Goal: Task Accomplishment & Management: Use online tool/utility

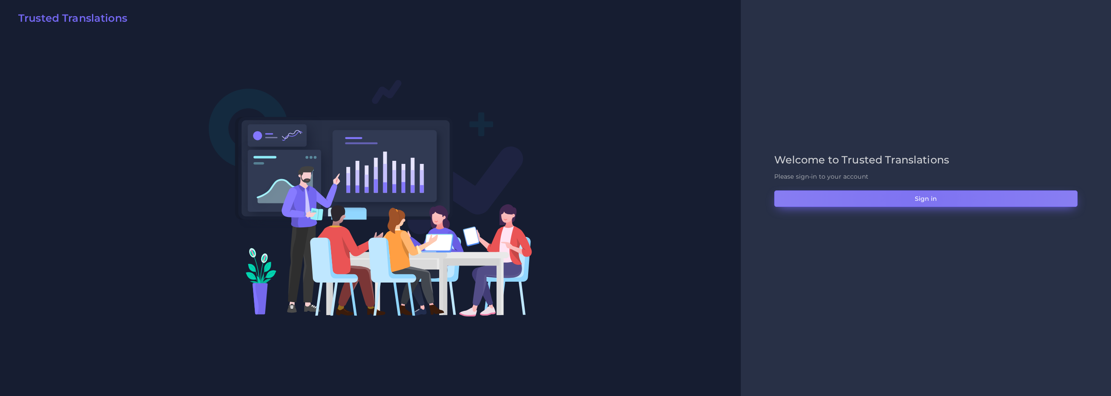
click at [922, 198] on button "Sign in" at bounding box center [926, 198] width 303 height 16
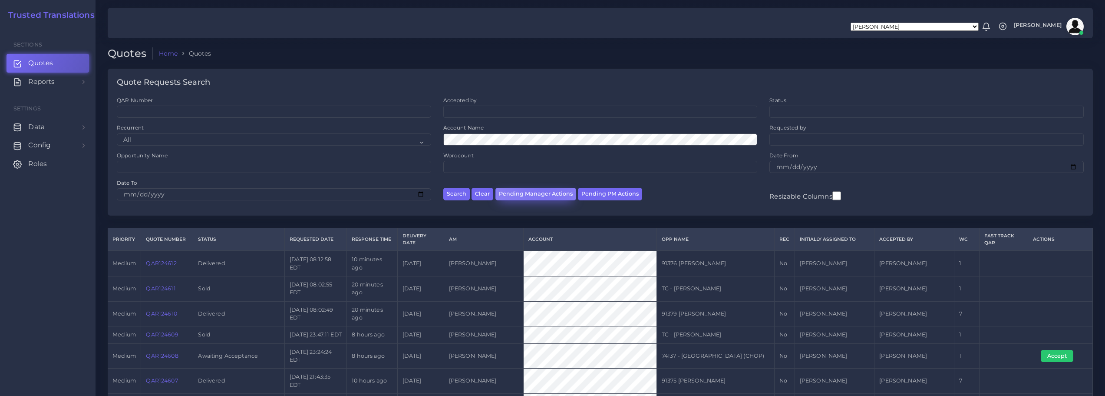
click at [544, 195] on button "Pending Manager Actions" at bounding box center [535, 194] width 81 height 13
select select "awaiting_manager_initial_review"
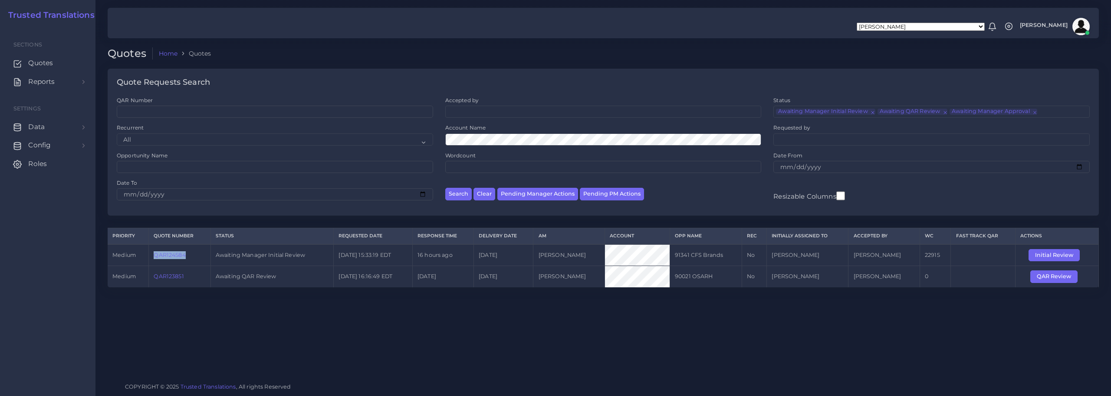
drag, startPoint x: 151, startPoint y: 254, endPoint x: 188, endPoint y: 252, distance: 36.9
click at [188, 252] on td "QAR124584" at bounding box center [180, 255] width 62 height 22
copy link "QAR124584"
click at [272, 319] on div "Quotes Home Quotes Quote Requests Search QAR Number Accepted by All Mirta Zoia" at bounding box center [604, 187] width 1016 height 375
click at [42, 63] on span "Quotes" at bounding box center [42, 63] width 25 height 10
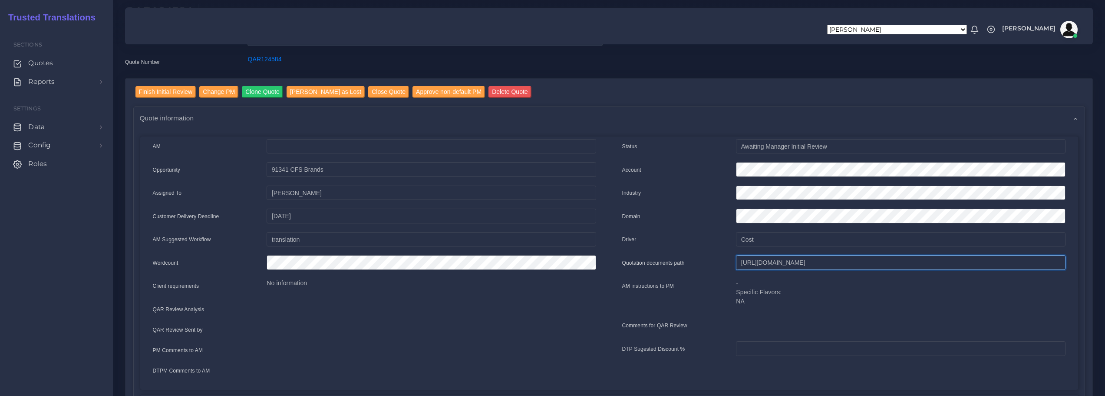
scroll to position [0, 286]
drag, startPoint x: 750, startPoint y: 264, endPoint x: 1111, endPoint y: 264, distance: 361.2
click at [1105, 264] on html "Aldana Resuche Alejandro Zuluaga Ana Romero Ana Whitby PM Anabella Garcia Anais…" at bounding box center [552, 155] width 1105 height 396
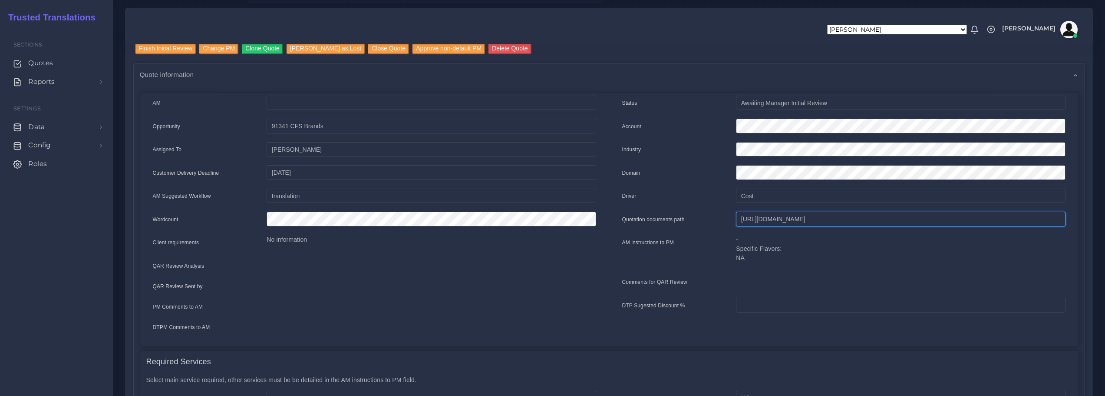
scroll to position [43, 0]
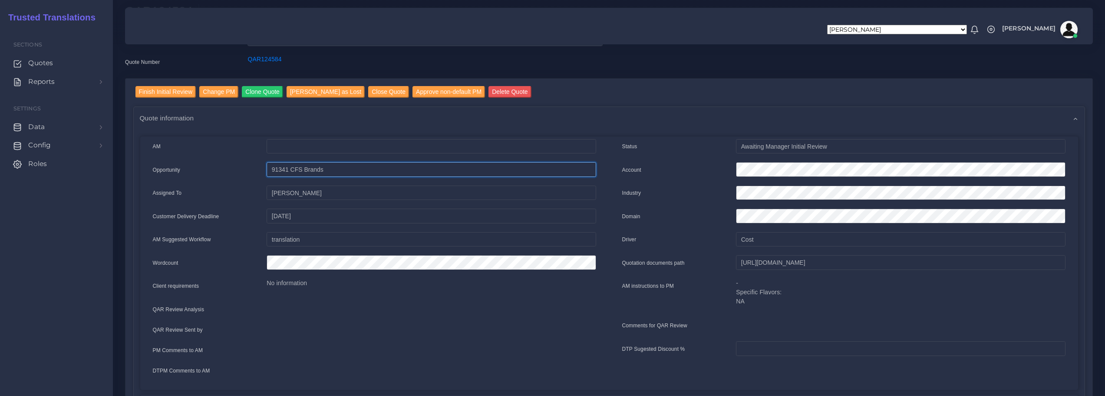
drag, startPoint x: 331, startPoint y: 169, endPoint x: 270, endPoint y: 170, distance: 60.8
click at [270, 154] on input "91341 CFS Brands" at bounding box center [431, 146] width 329 height 15
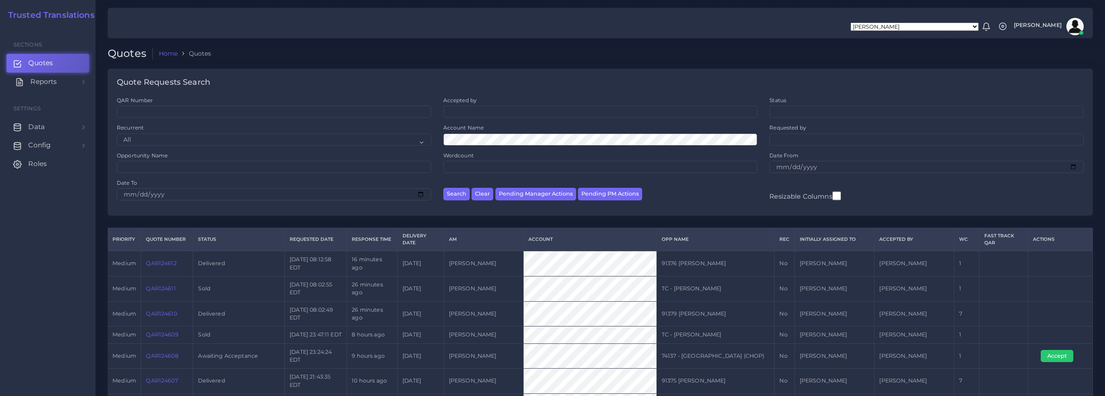
click at [29, 81] on link "Reports" at bounding box center [48, 82] width 82 height 18
click at [43, 118] on span "Campaigns" at bounding box center [50, 121] width 39 height 10
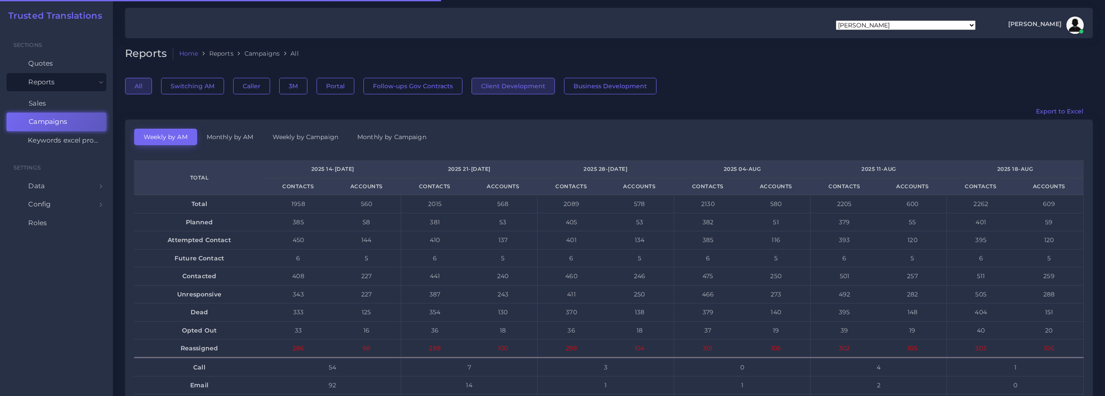
click at [506, 83] on button "Client Development" at bounding box center [513, 86] width 83 height 16
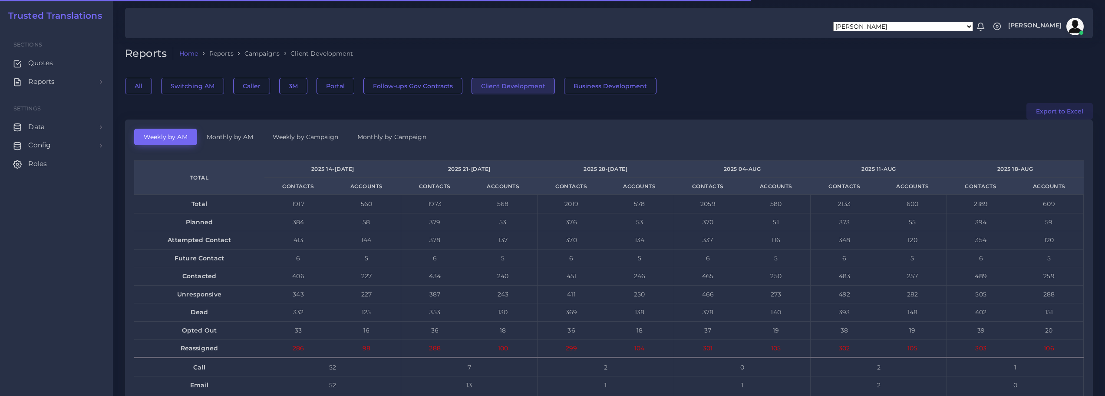
click at [1069, 110] on button "Export to Excel" at bounding box center [1059, 111] width 66 height 16
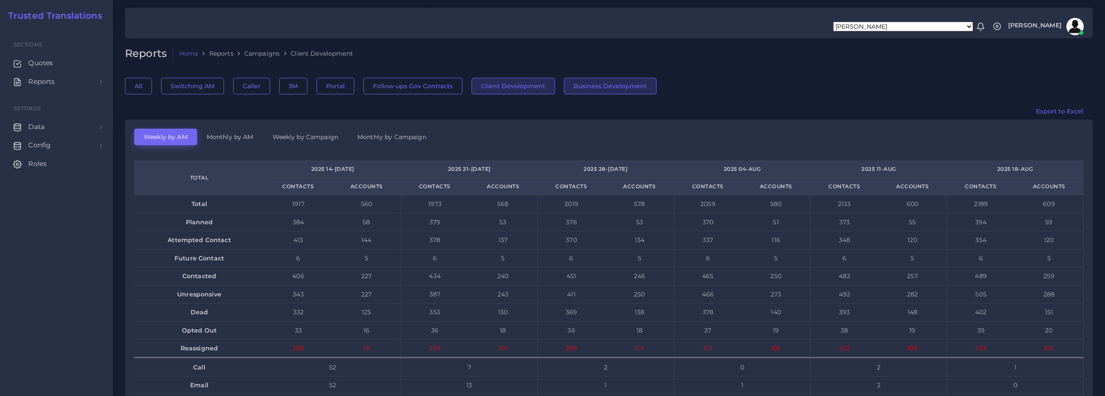
click at [602, 85] on button "Business Development" at bounding box center [610, 86] width 92 height 16
click at [1062, 111] on button "Export to Excel" at bounding box center [1059, 111] width 66 height 16
click at [873, 83] on div "All Switching AM Caller 3M Portal Follow-ups Gov Contracts Client Development B…" at bounding box center [609, 82] width 968 height 26
click at [40, 62] on span "Quotes" at bounding box center [42, 63] width 25 height 10
